Goal: Navigation & Orientation: Find specific page/section

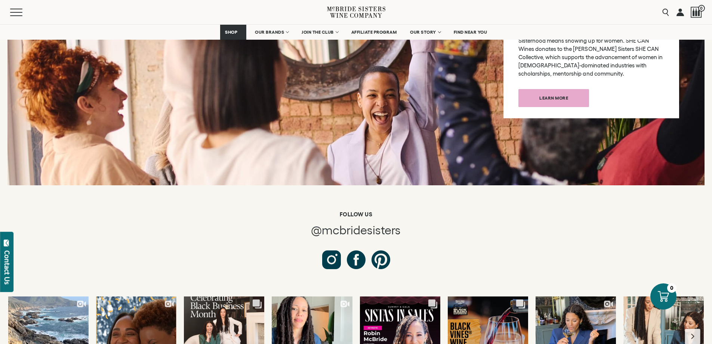
scroll to position [2658, 0]
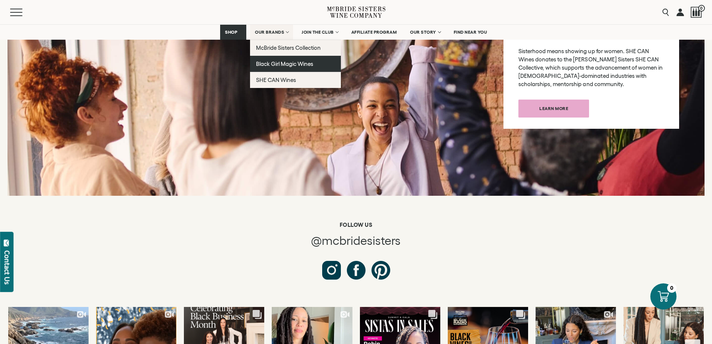
click at [276, 61] on span "Black Girl Magic Wines" at bounding box center [284, 64] width 57 height 6
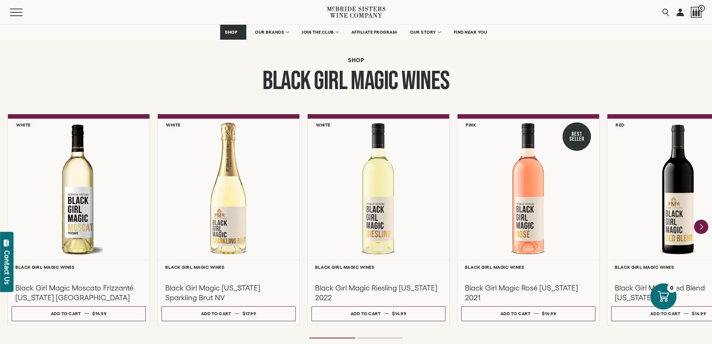
scroll to position [601, 0]
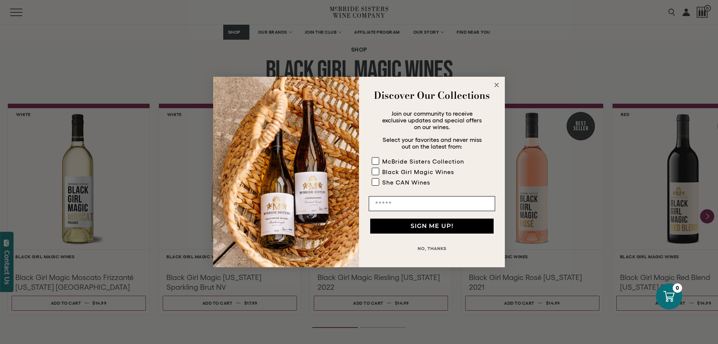
click at [495, 83] on circle "Close dialog" at bounding box center [496, 85] width 9 height 9
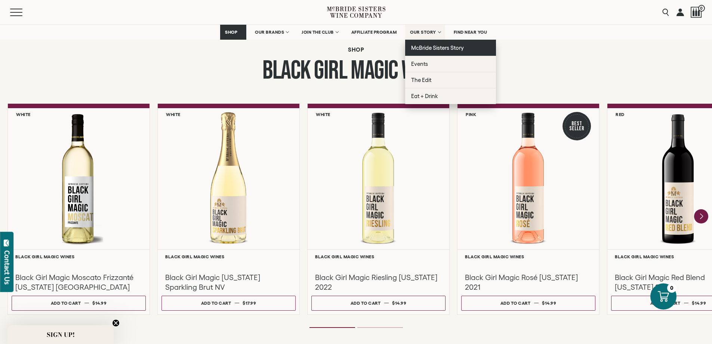
click at [425, 46] on span "McBride Sisters Story" at bounding box center [437, 47] width 53 height 6
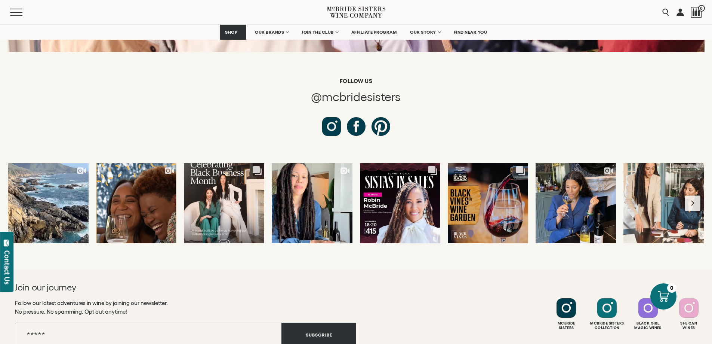
scroll to position [2816, 0]
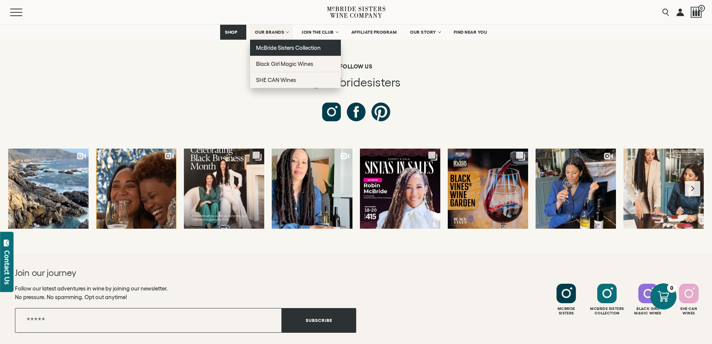
click at [275, 47] on span "McBride Sisters Collection" at bounding box center [288, 47] width 65 height 6
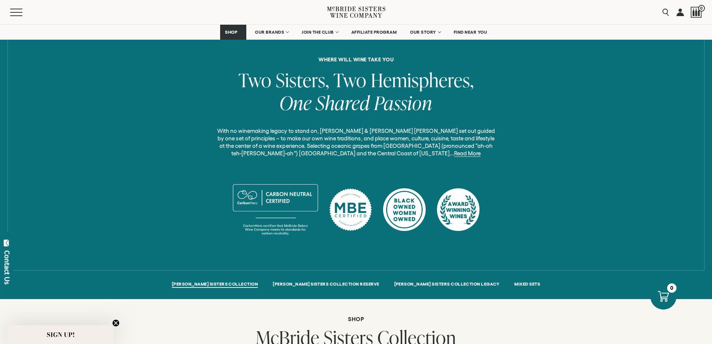
scroll to position [601, 0]
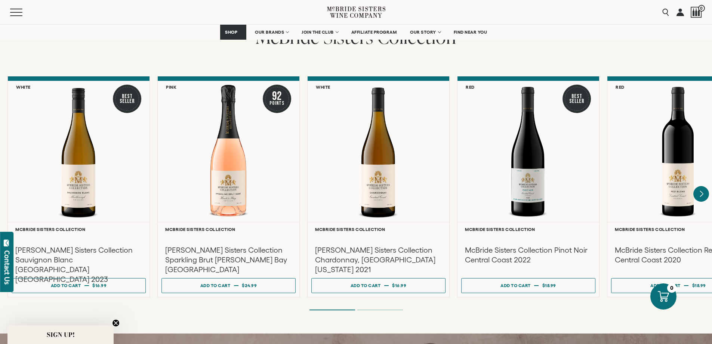
click at [700, 191] on icon "Next" at bounding box center [702, 194] width 16 height 16
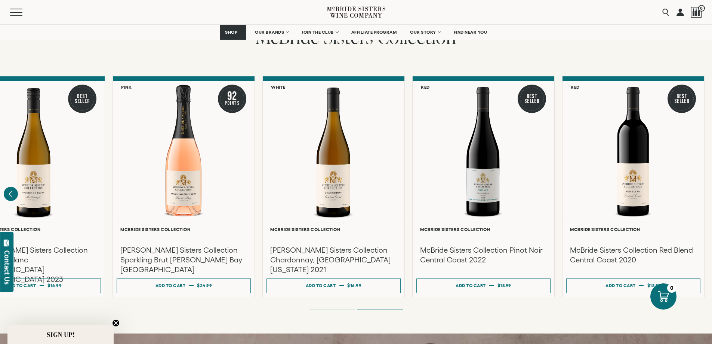
click at [491, 61] on div "MCBRIDE SISTERS COLLECTION MCBRIDE SISTERS COLLECTION RESERVE MCBRIDE SISTERS C…" at bounding box center [356, 144] width 712 height 334
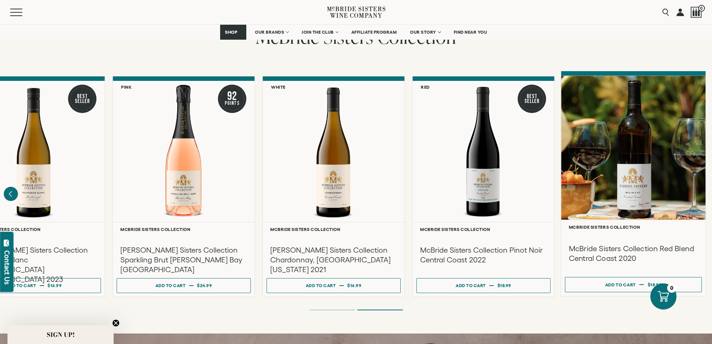
click at [633, 175] on div at bounding box center [633, 148] width 145 height 144
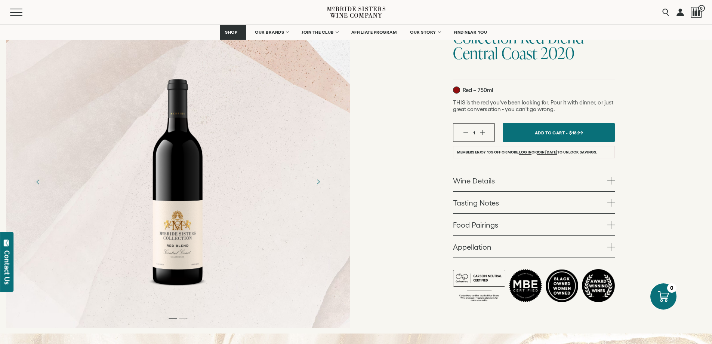
scroll to position [120, 0]
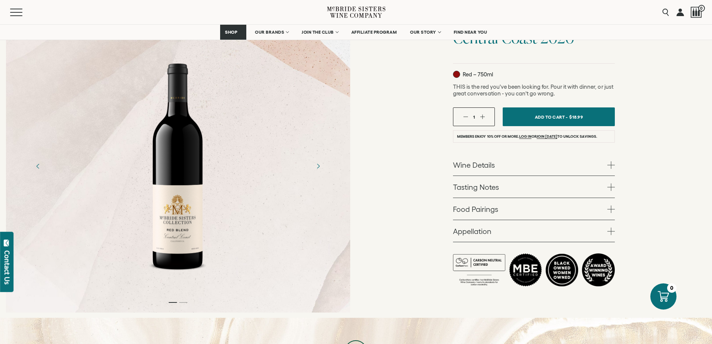
click at [408, 113] on div "McBride Sisters Collection McBride Sisters Collection Red Blend Central Coast 2…" at bounding box center [534, 135] width 356 height 365
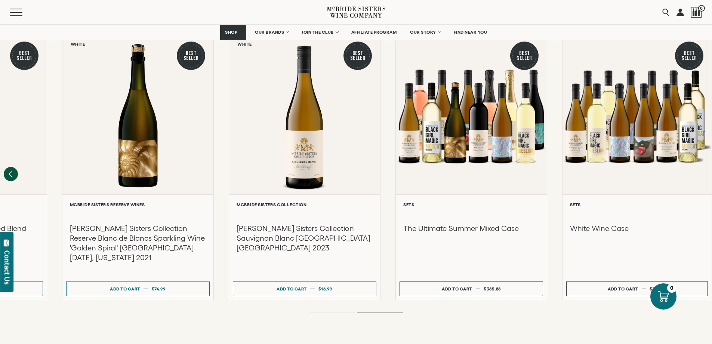
scroll to position [974, 0]
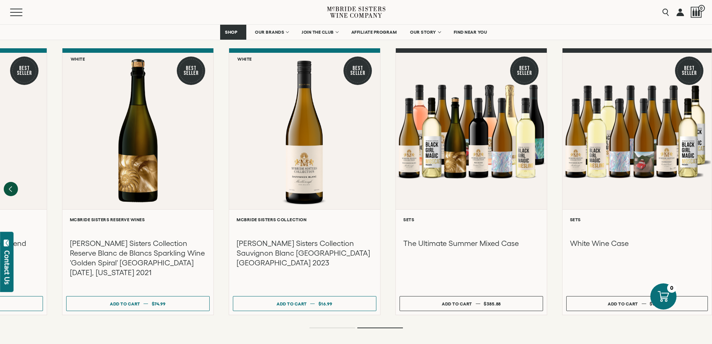
click at [333, 326] on ol at bounding box center [356, 327] width 299 height 3
click at [333, 327] on li "Page dot 1" at bounding box center [333, 327] width 46 height 1
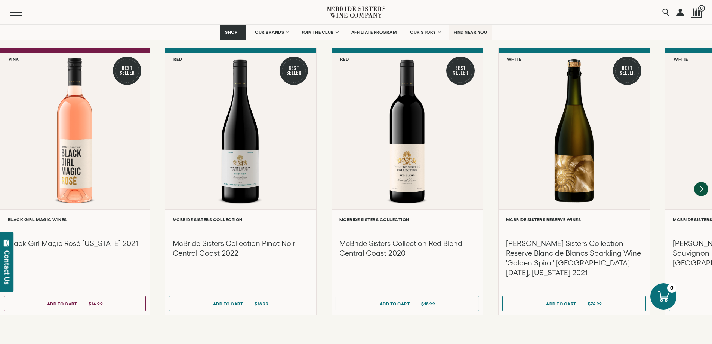
click at [466, 32] on span "FIND NEAR YOU" at bounding box center [471, 32] width 34 height 5
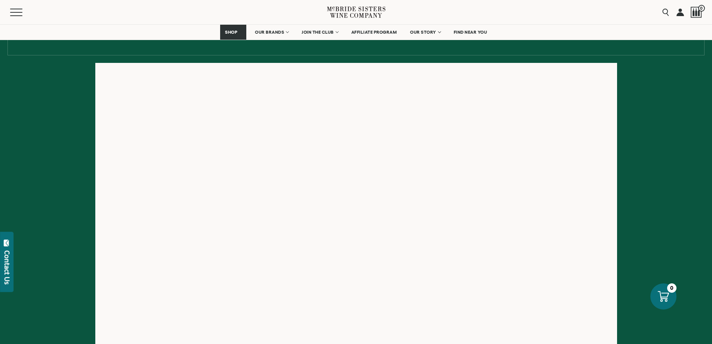
scroll to position [120, 0]
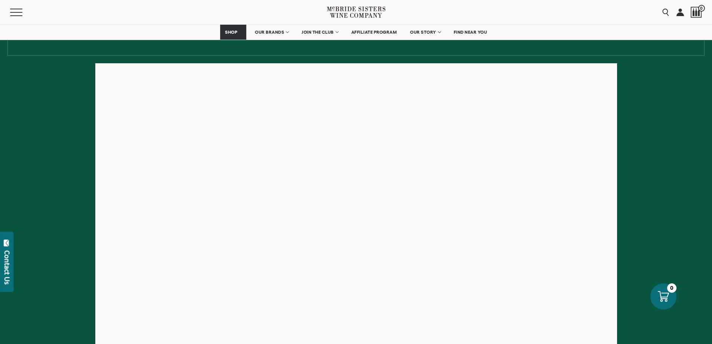
click at [351, 16] on icon at bounding box center [356, 11] width 58 height 21
